Goal: Task Accomplishment & Management: Manage account settings

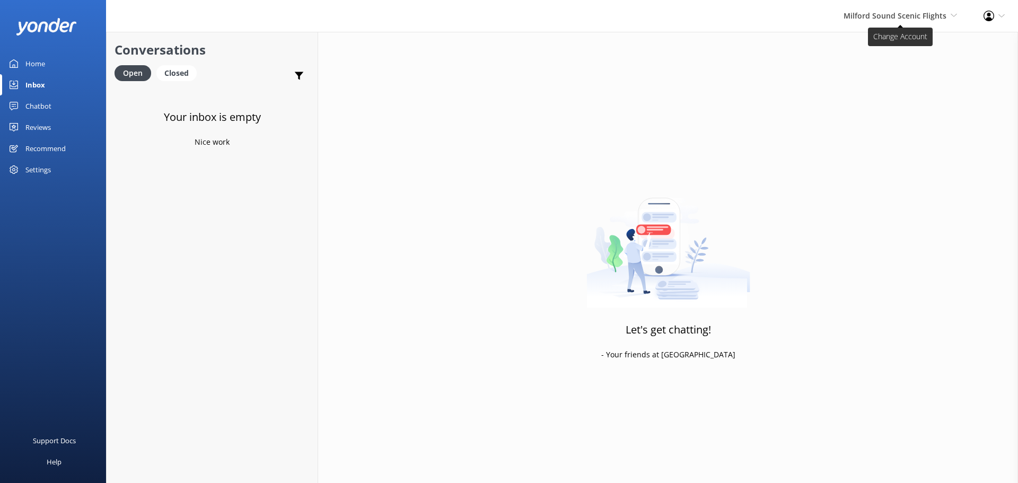
click at [934, 19] on span "Milford Sound Scenic Flights" at bounding box center [895, 16] width 103 height 10
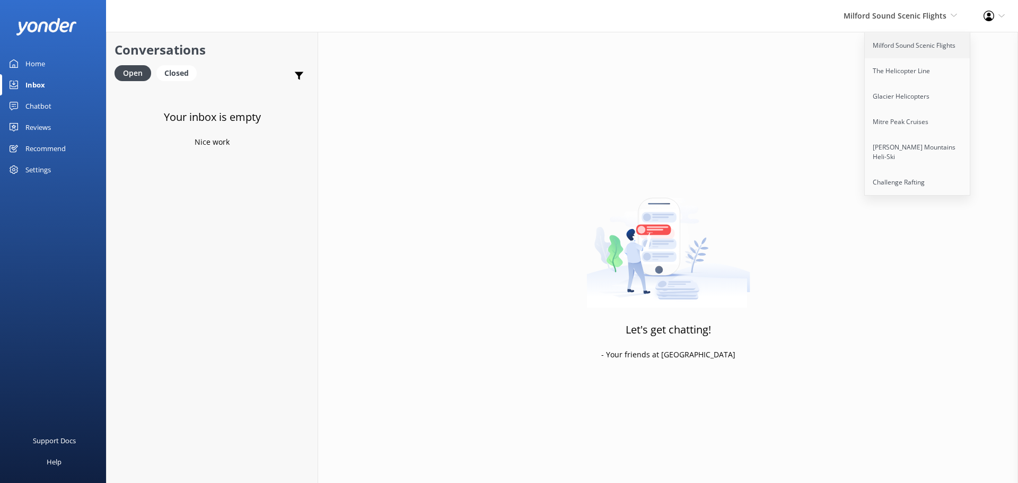
click at [910, 47] on link "Milford Sound Scenic Flights" at bounding box center [918, 45] width 106 height 25
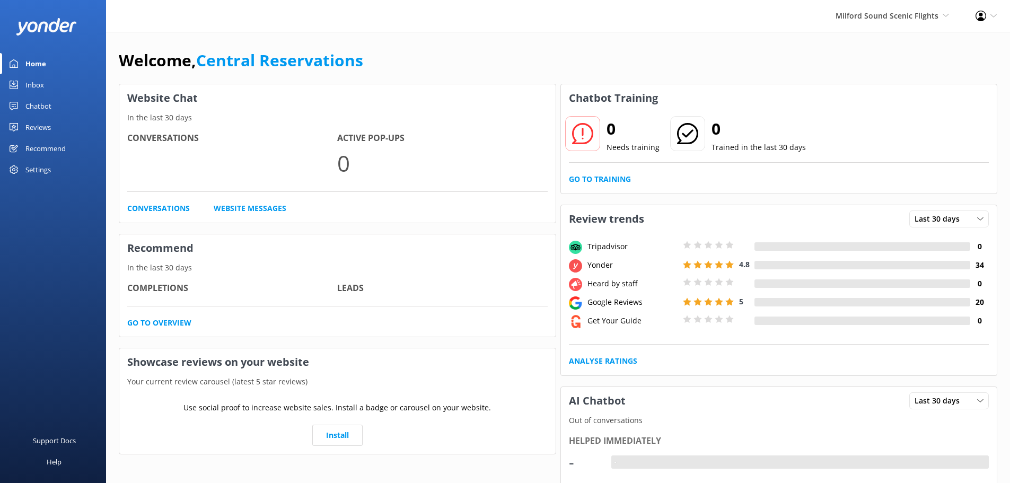
click at [10, 81] on icon at bounding box center [14, 85] width 8 height 8
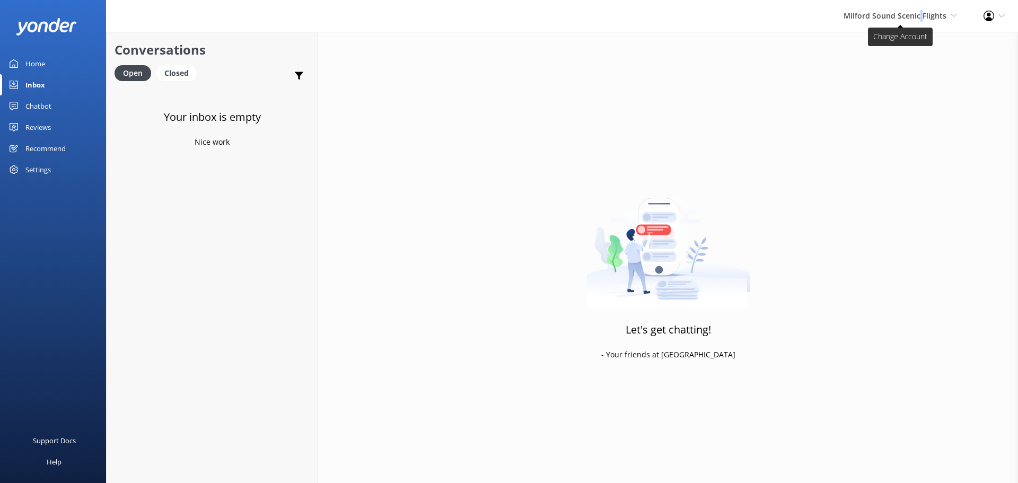
click at [921, 10] on div "Milford Sound Scenic Flights [GEOGRAPHIC_DATA] Scenic Flights The Helicopter Li…" at bounding box center [900, 16] width 140 height 32
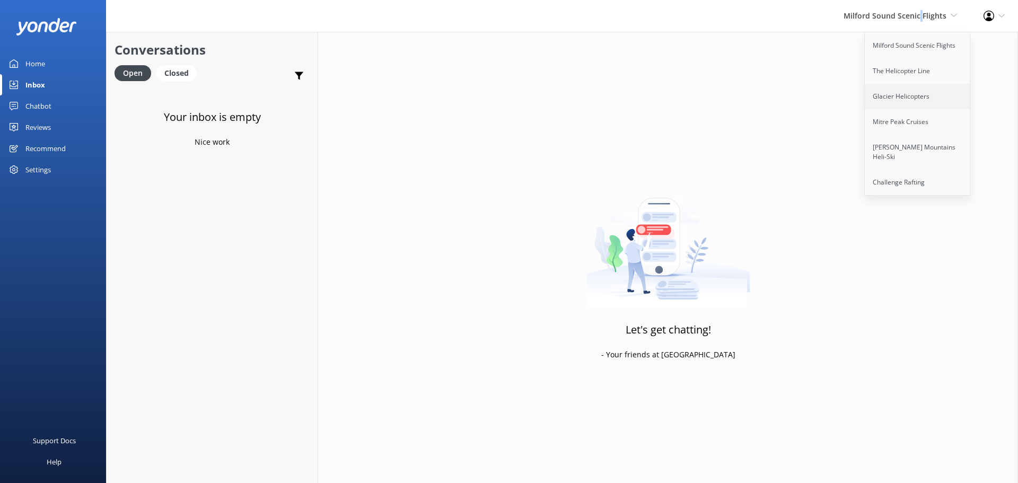
click at [931, 99] on link "Glacier Helicopters" at bounding box center [918, 96] width 106 height 25
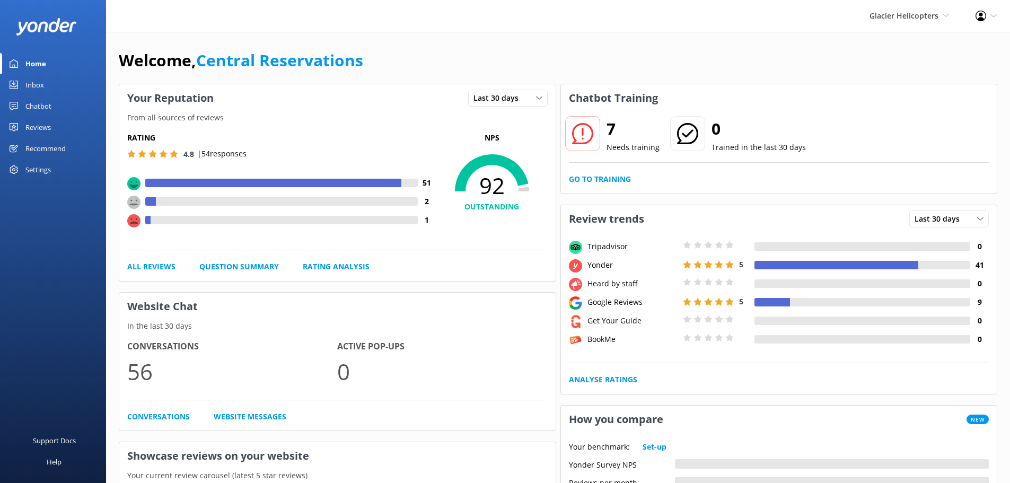
click at [37, 81] on div "Inbox" at bounding box center [34, 84] width 19 height 21
